Goal: Check status

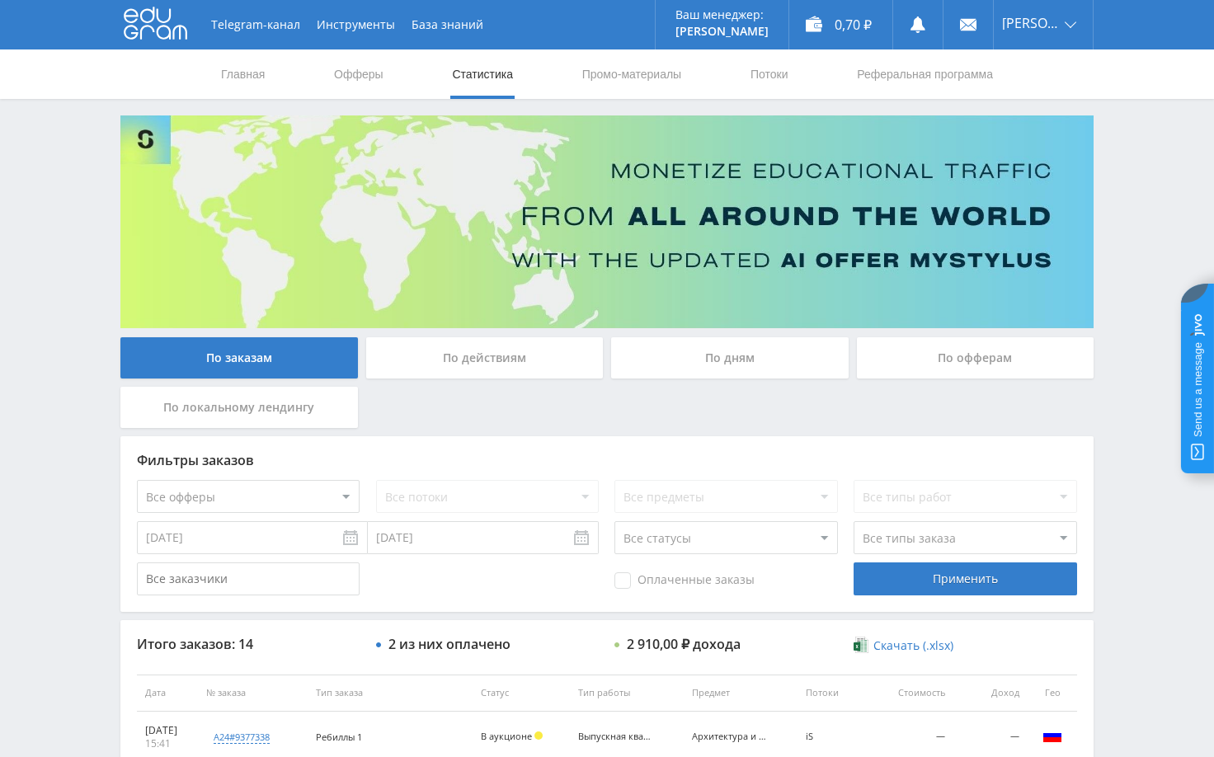
scroll to position [165, 0]
click at [1130, 274] on div "Telegram-канал Инструменты База знаний Ваш менеджер: [PERSON_NAME] Online @edug…" at bounding box center [607, 692] width 1214 height 1385
click at [1137, 274] on div "Telegram-канал Инструменты База знаний Ваш менеджер: [PERSON_NAME] Online @edug…" at bounding box center [607, 692] width 1214 height 1385
